Goal: Find specific page/section: Find specific page/section

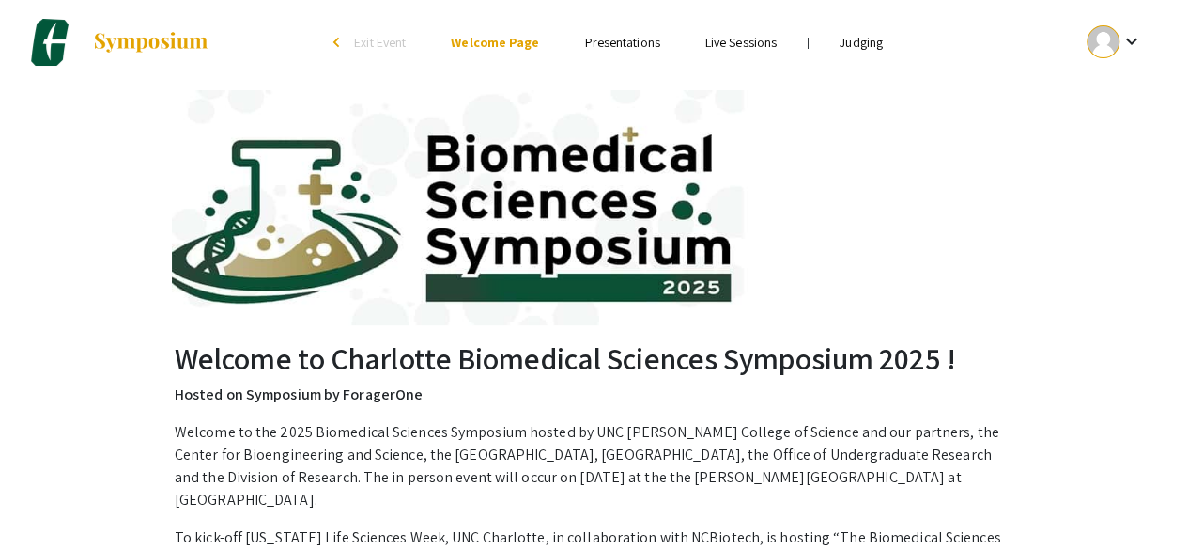
click at [859, 125] on img at bounding box center [594, 207] width 845 height 235
click at [648, 42] on link "Presentations" at bounding box center [621, 42] width 75 height 17
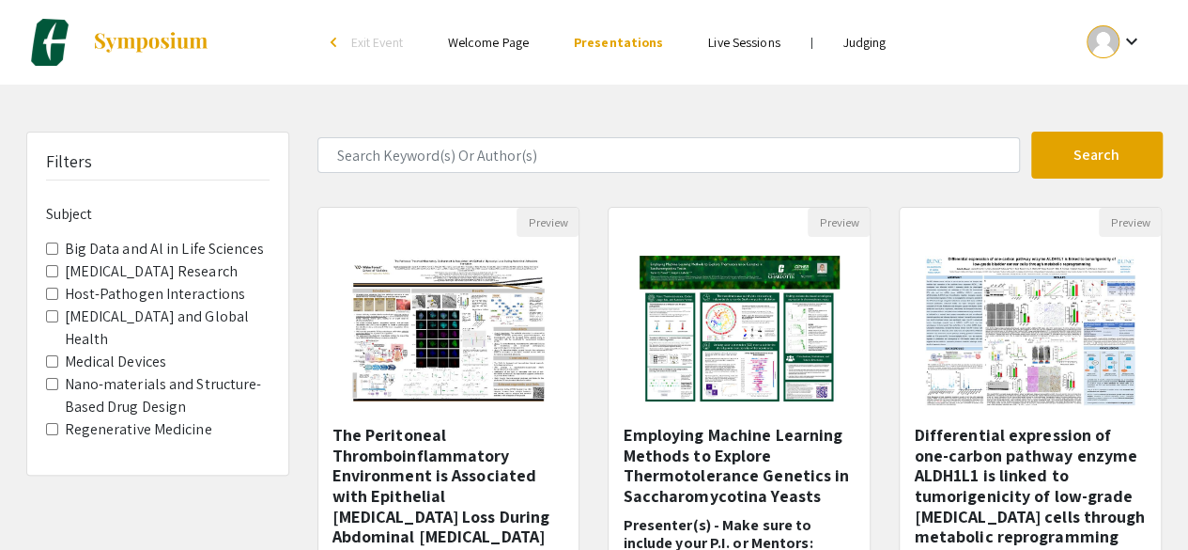
click at [864, 49] on link "Judging" at bounding box center [865, 42] width 43 height 17
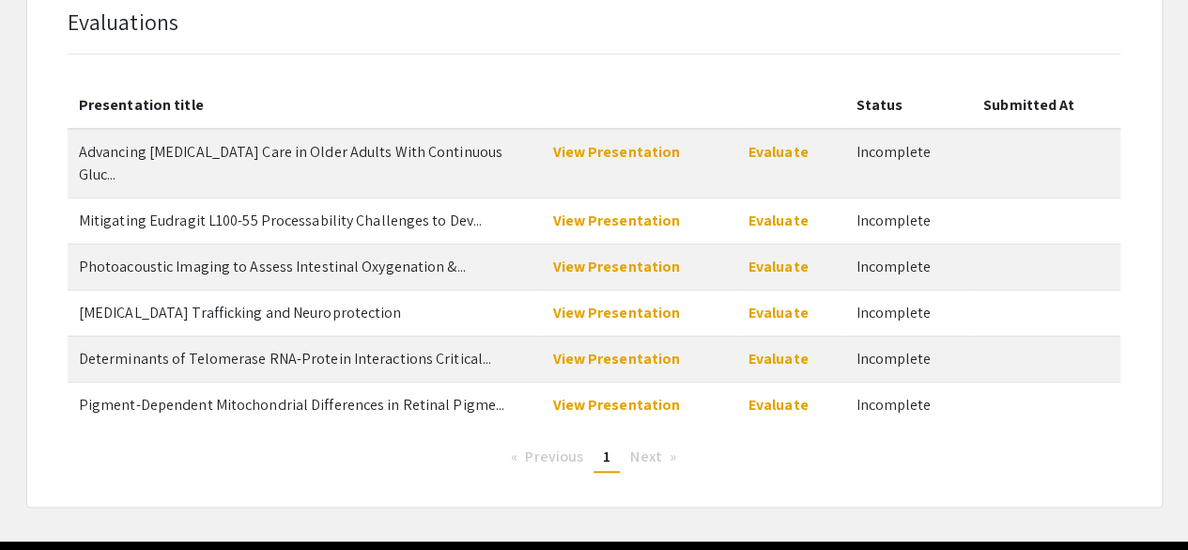
scroll to position [167, 0]
